Goal: Find specific page/section: Find specific page/section

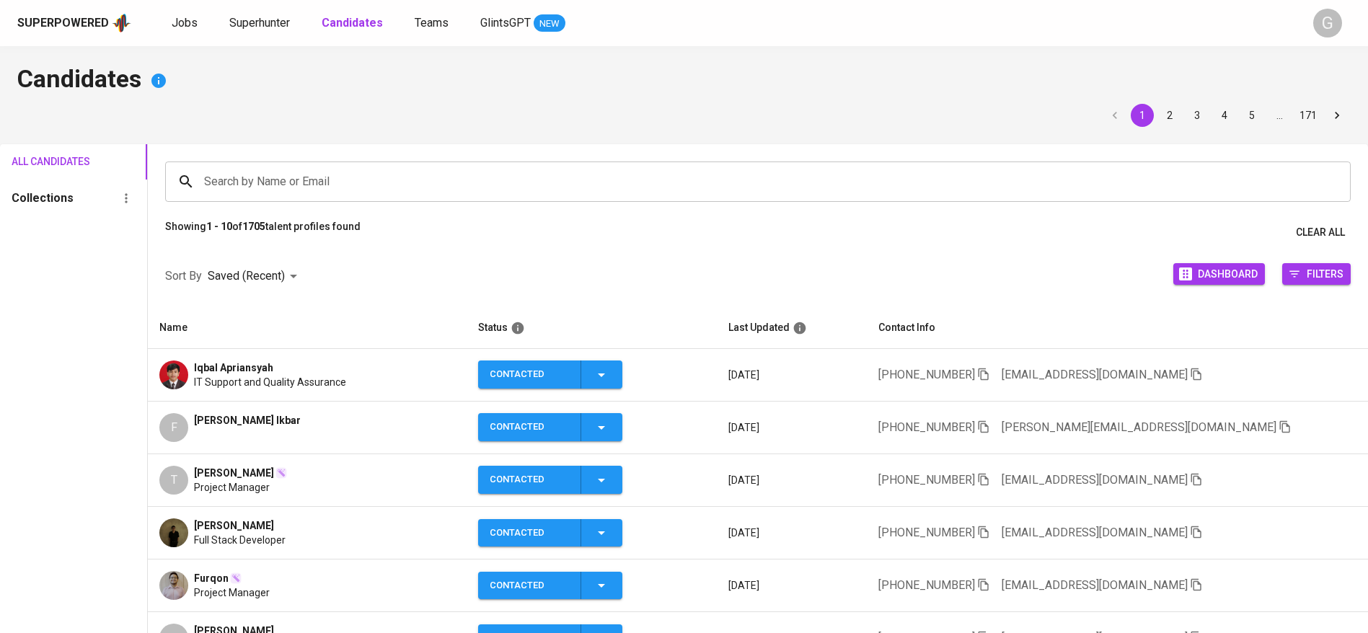
click at [1192, 376] on icon "button" at bounding box center [1197, 375] width 10 height 12
click at [383, 278] on div "Sort By Saved (Recent) DESC Dashboard Filters" at bounding box center [758, 276] width 1220 height 61
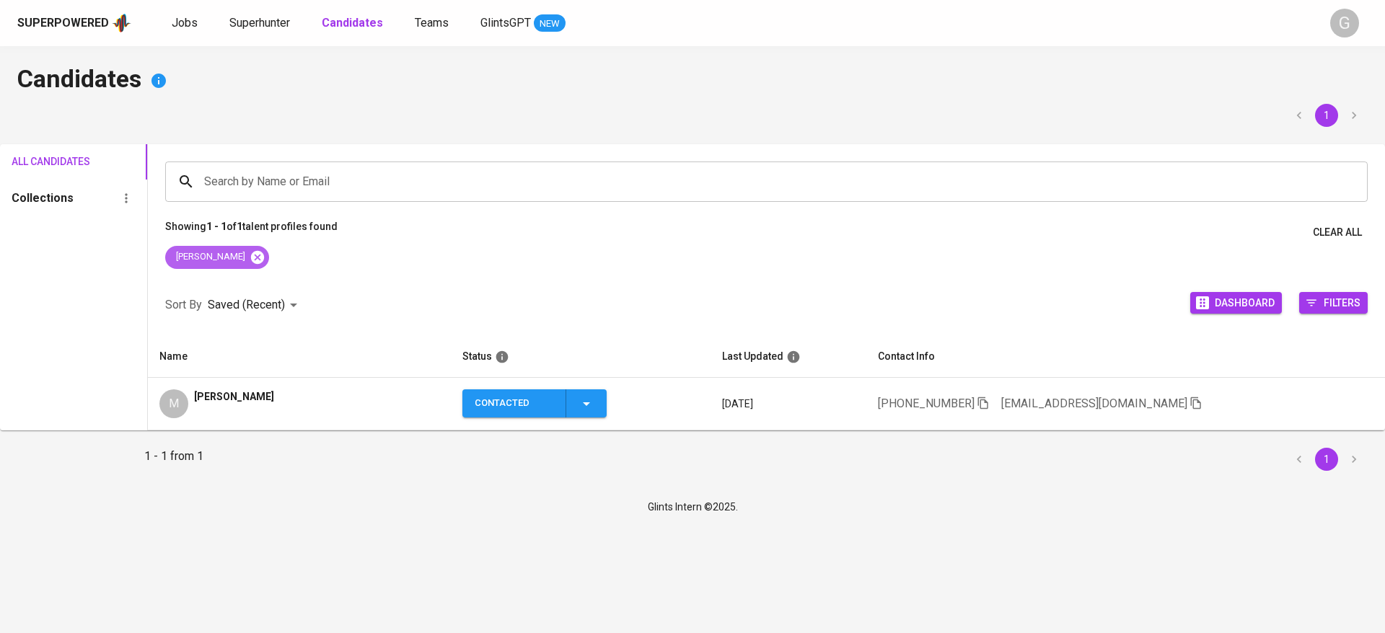
click at [251, 258] on icon at bounding box center [257, 256] width 13 height 13
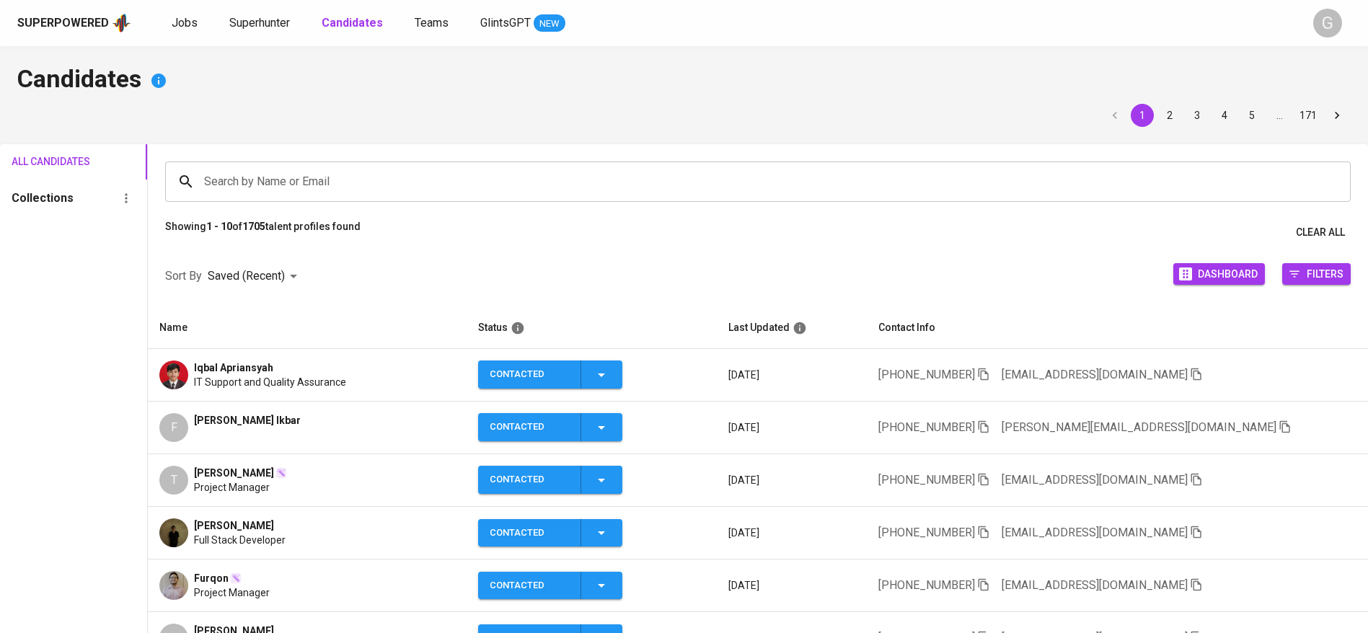
click at [54, 311] on div "All Candidates Collections" at bounding box center [73, 509] width 147 height 731
